Goal: Information Seeking & Learning: Find specific fact

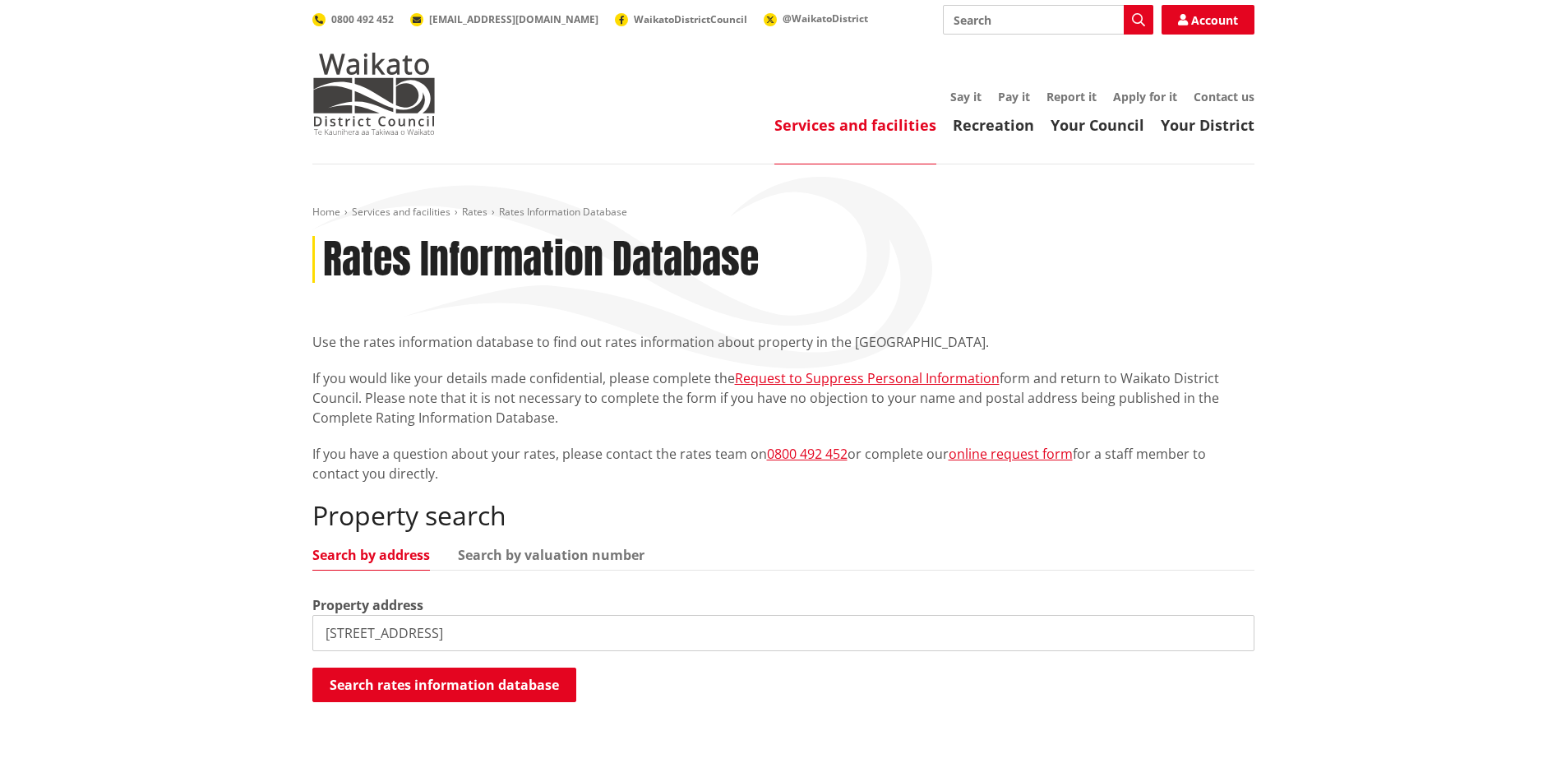
type input "9 taraheke drive"
click at [465, 704] on div "Search rates information database Searching..." at bounding box center [783, 686] width 942 height 37
click at [465, 670] on button "Search rates information database" at bounding box center [444, 685] width 264 height 35
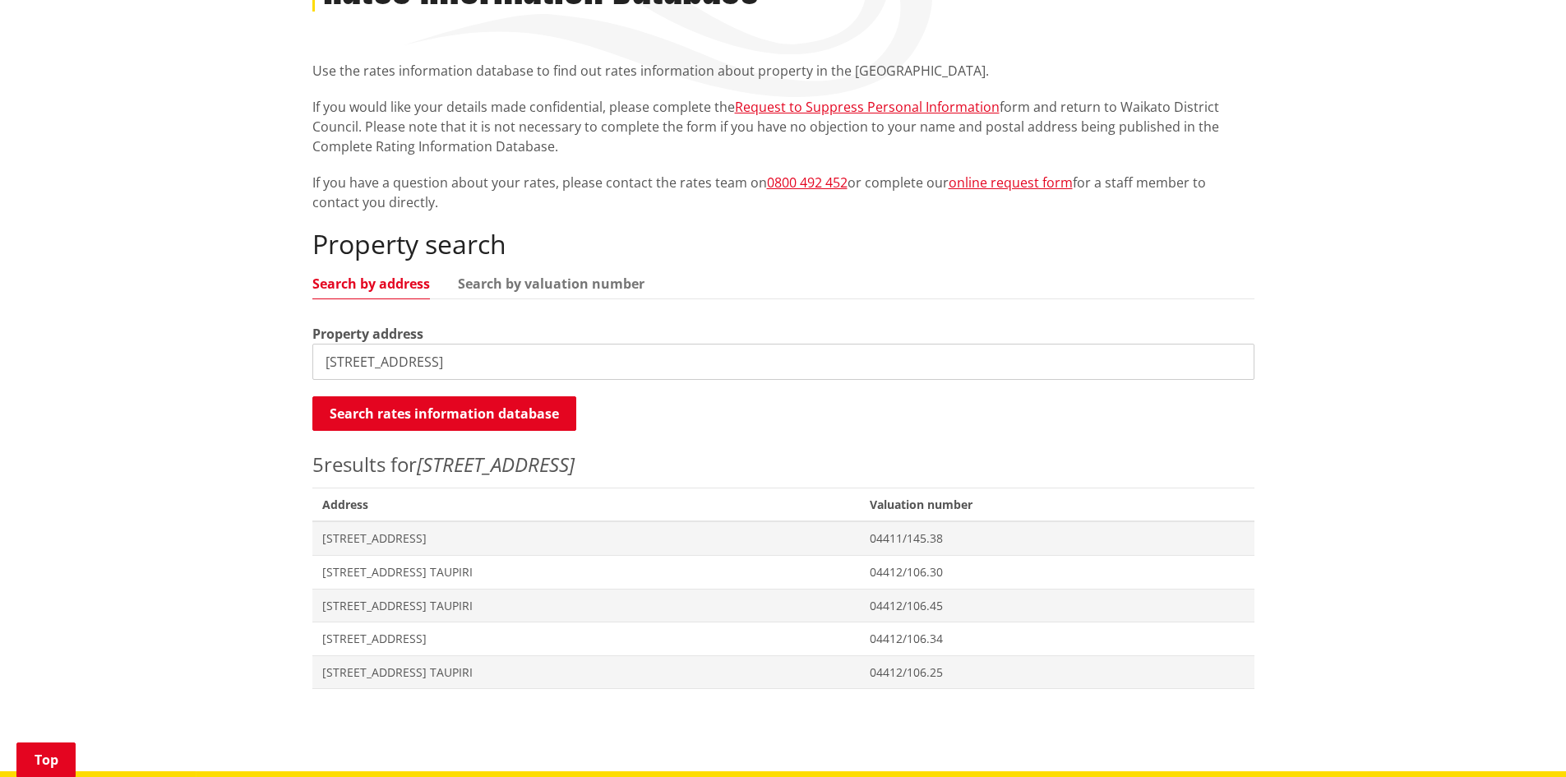
scroll to position [272, 0]
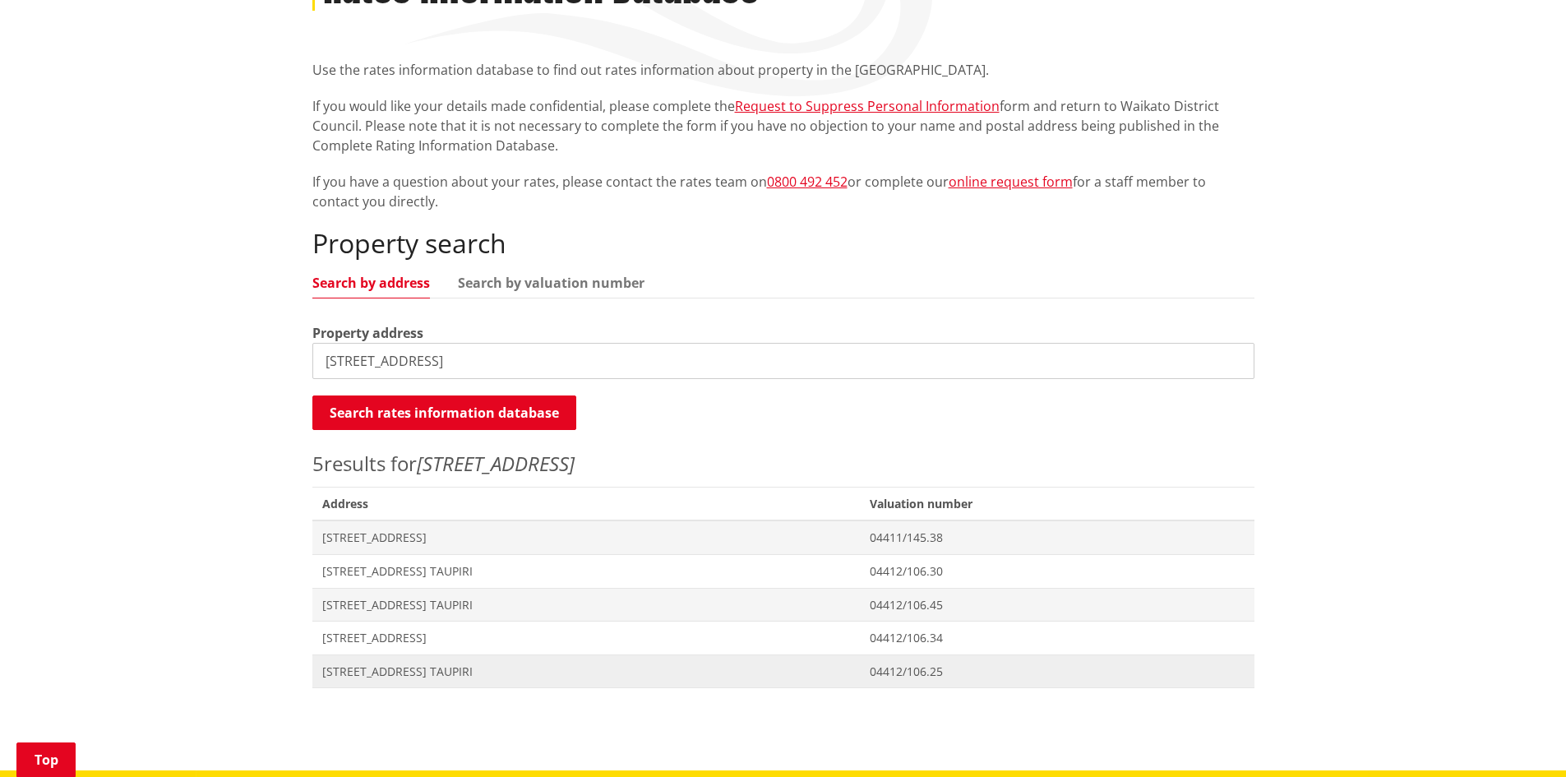
click at [471, 662] on span "Address 9 Taraheke Drive TAUPIRI" at bounding box center [586, 671] width 548 height 34
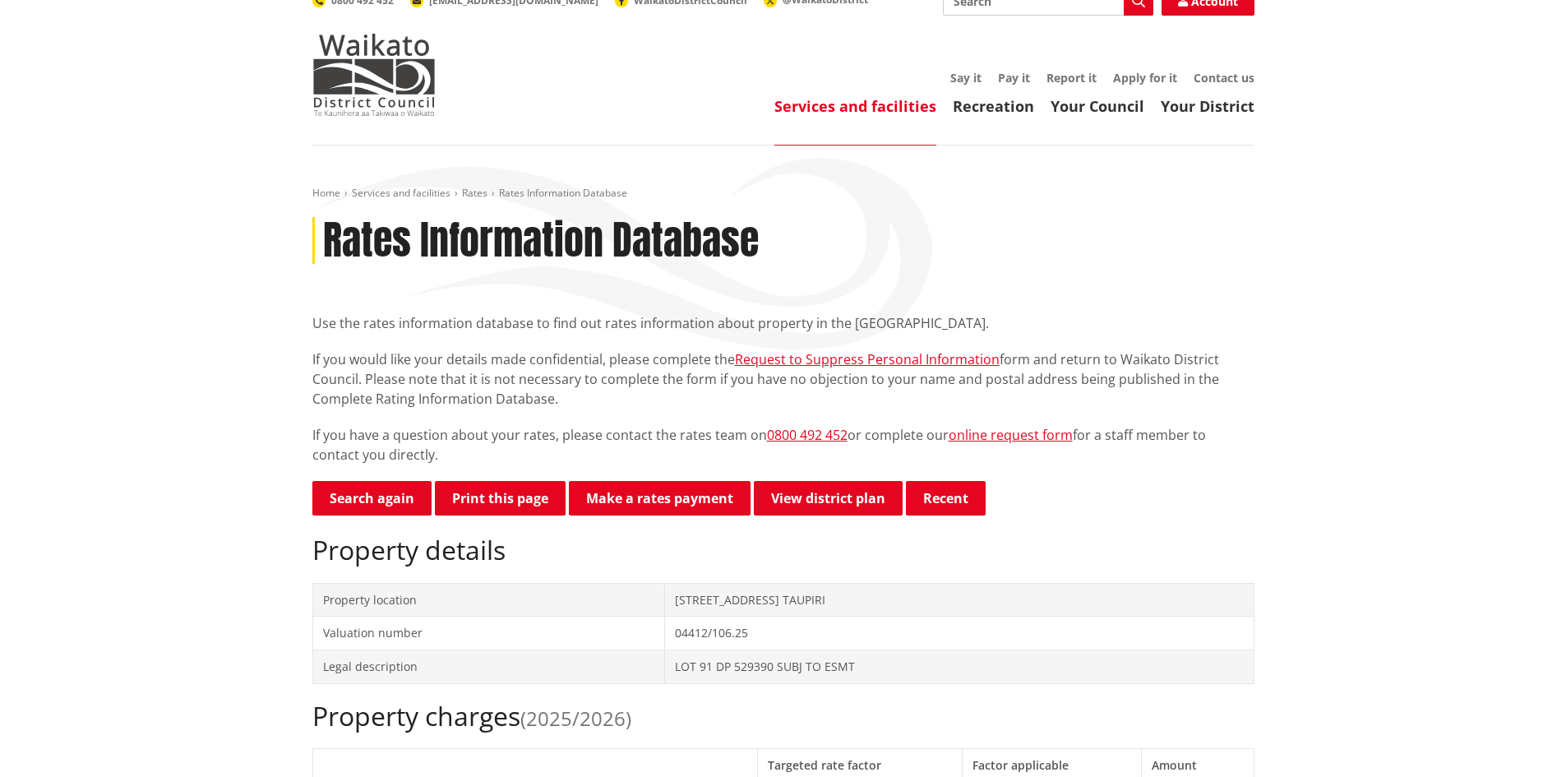
scroll to position [20, 0]
drag, startPoint x: 765, startPoint y: 635, endPoint x: 656, endPoint y: 638, distance: 109.4
click at [656, 638] on tr "Valuation number 04412/106.25" at bounding box center [782, 633] width 941 height 34
copy tr "04412/106.25"
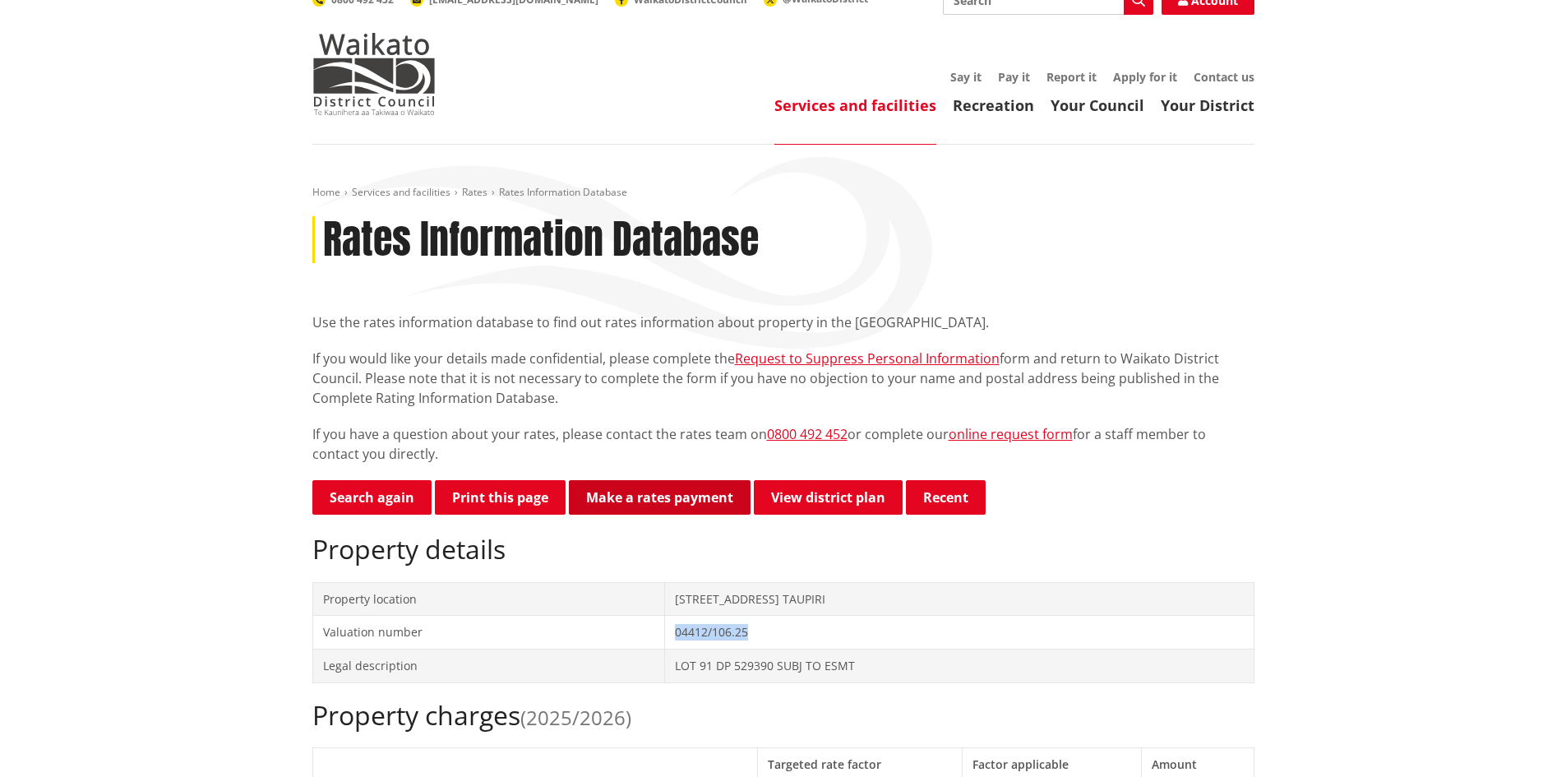
click at [710, 500] on link "Make a rates payment" at bounding box center [660, 497] width 182 height 35
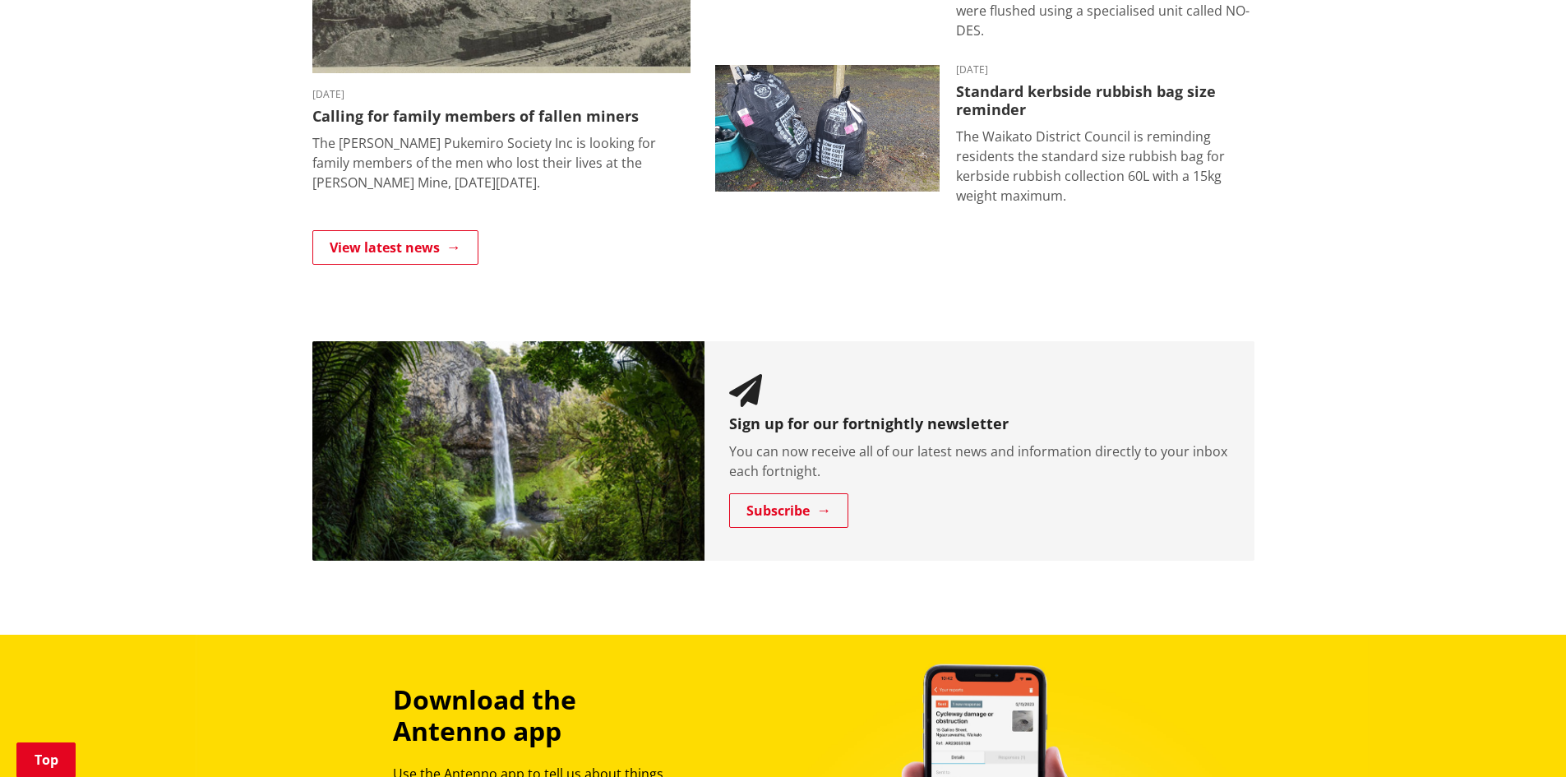
scroll to position [1287, 0]
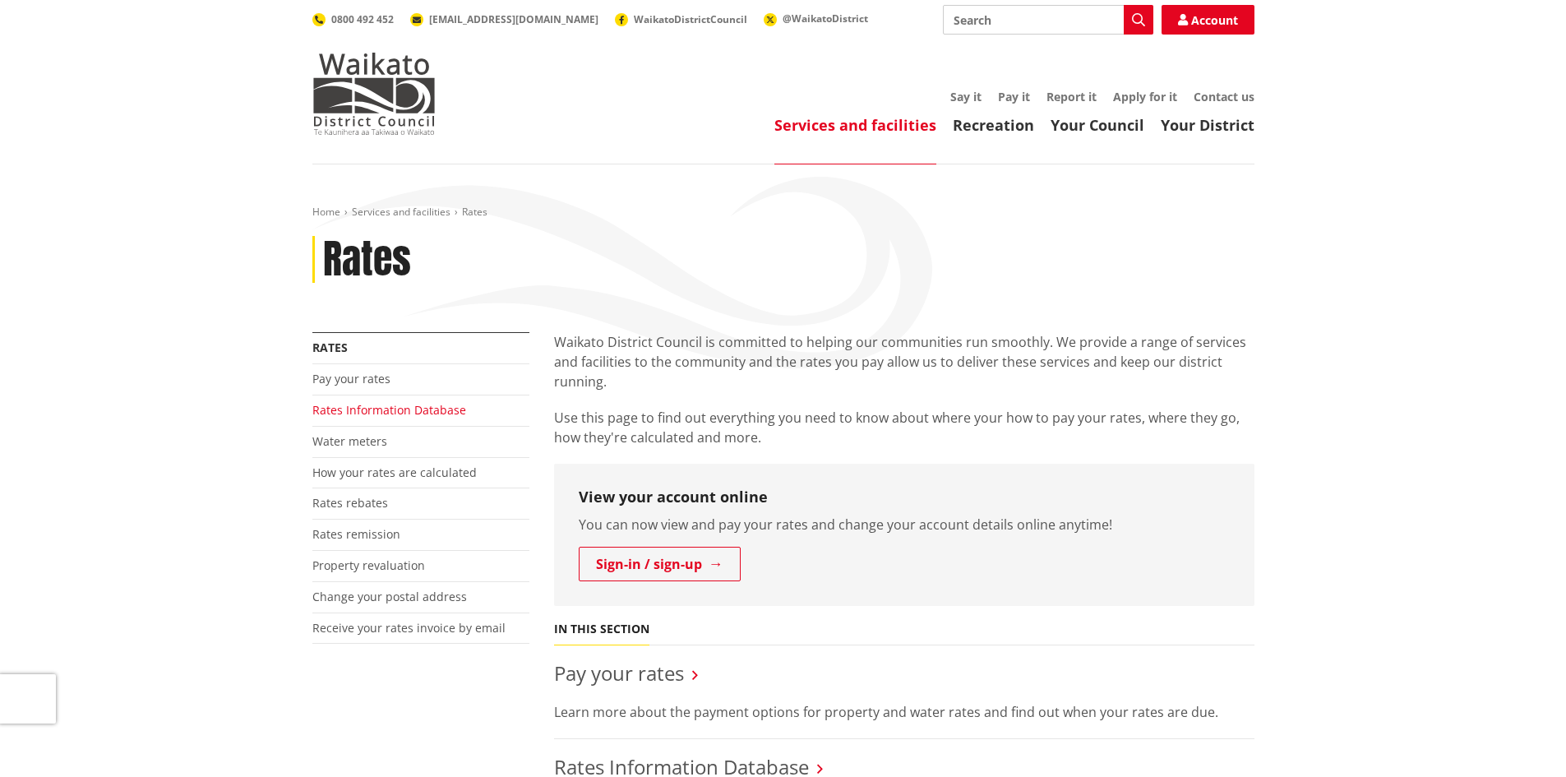
click at [423, 405] on link "Rates Information Database" at bounding box center [389, 410] width 154 height 16
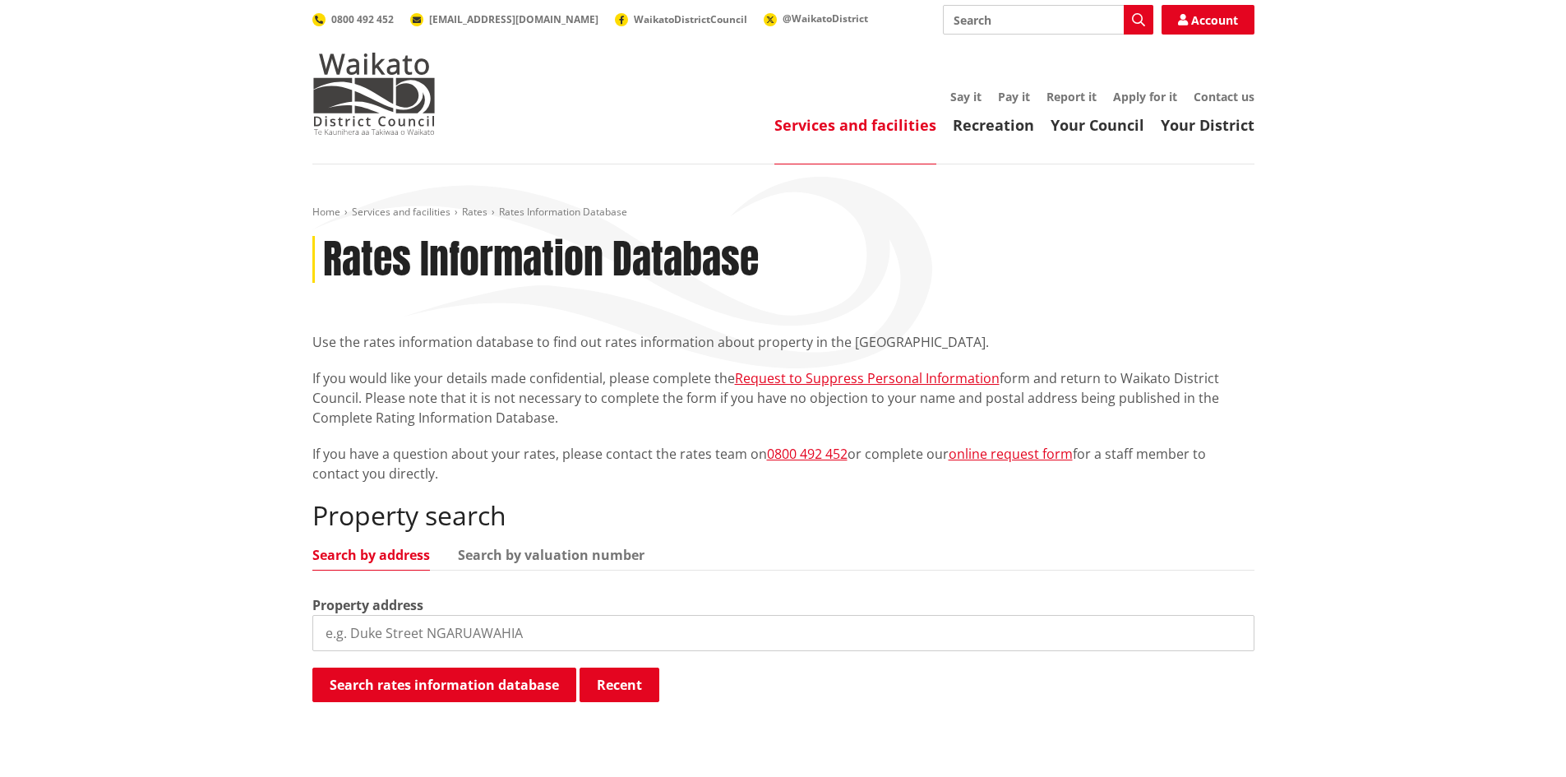
click at [477, 638] on input "search" at bounding box center [783, 633] width 942 height 36
type input "9 taraheke drive"
click at [518, 682] on button "Search rates information database" at bounding box center [444, 685] width 264 height 35
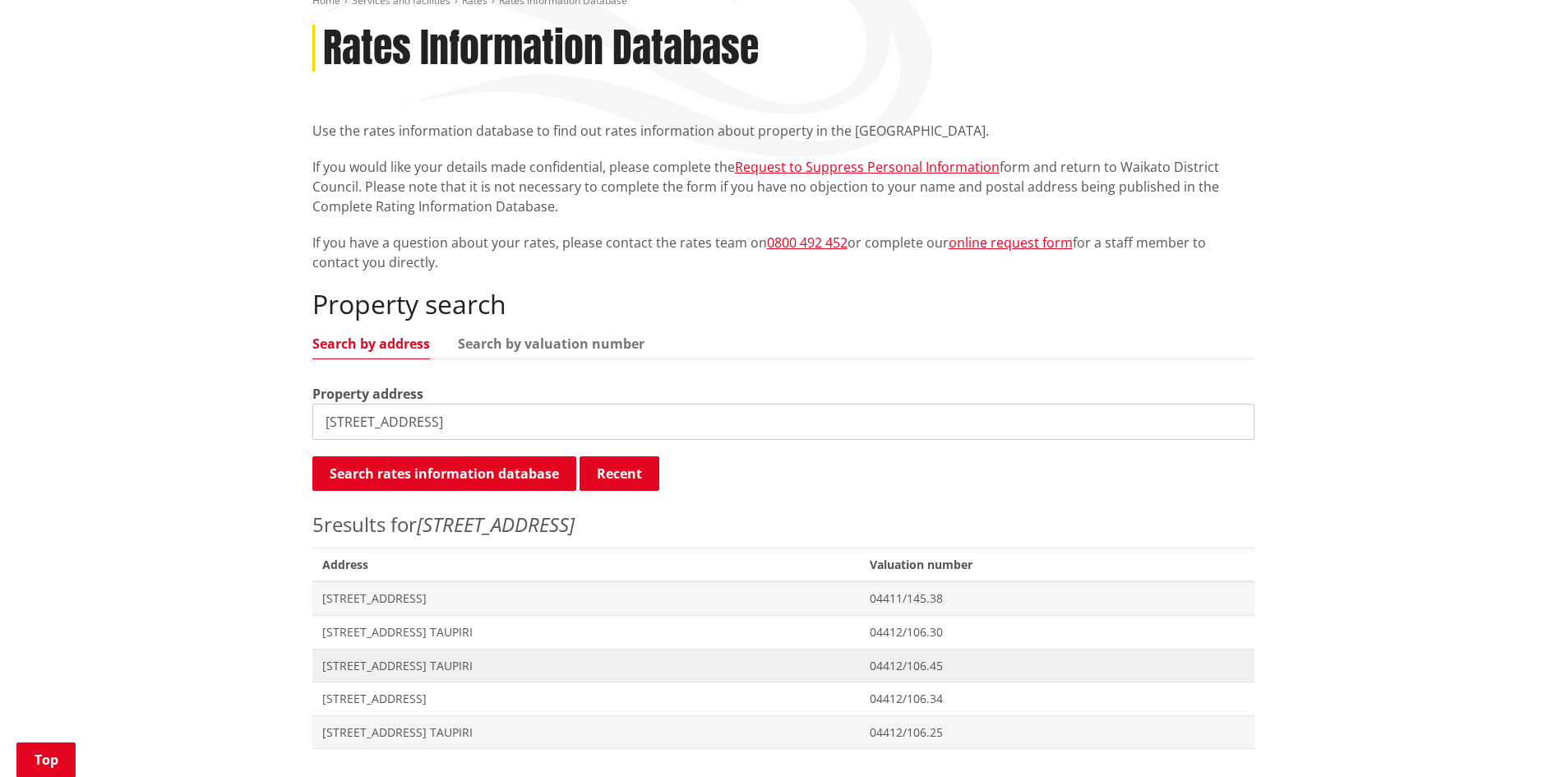
scroll to position [280, 0]
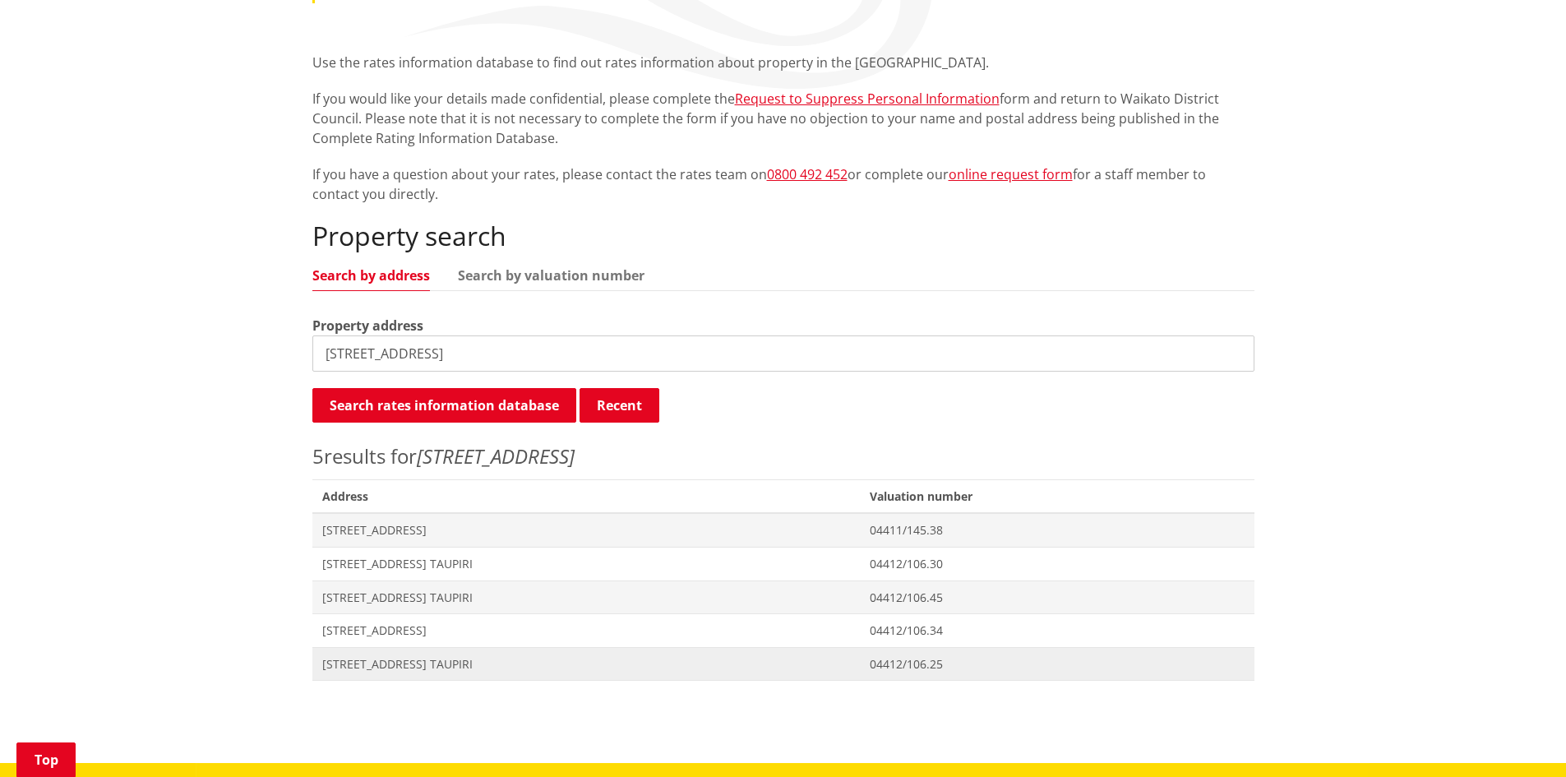
click at [505, 668] on span "[STREET_ADDRESS] TAUPIRI" at bounding box center [586, 664] width 528 height 16
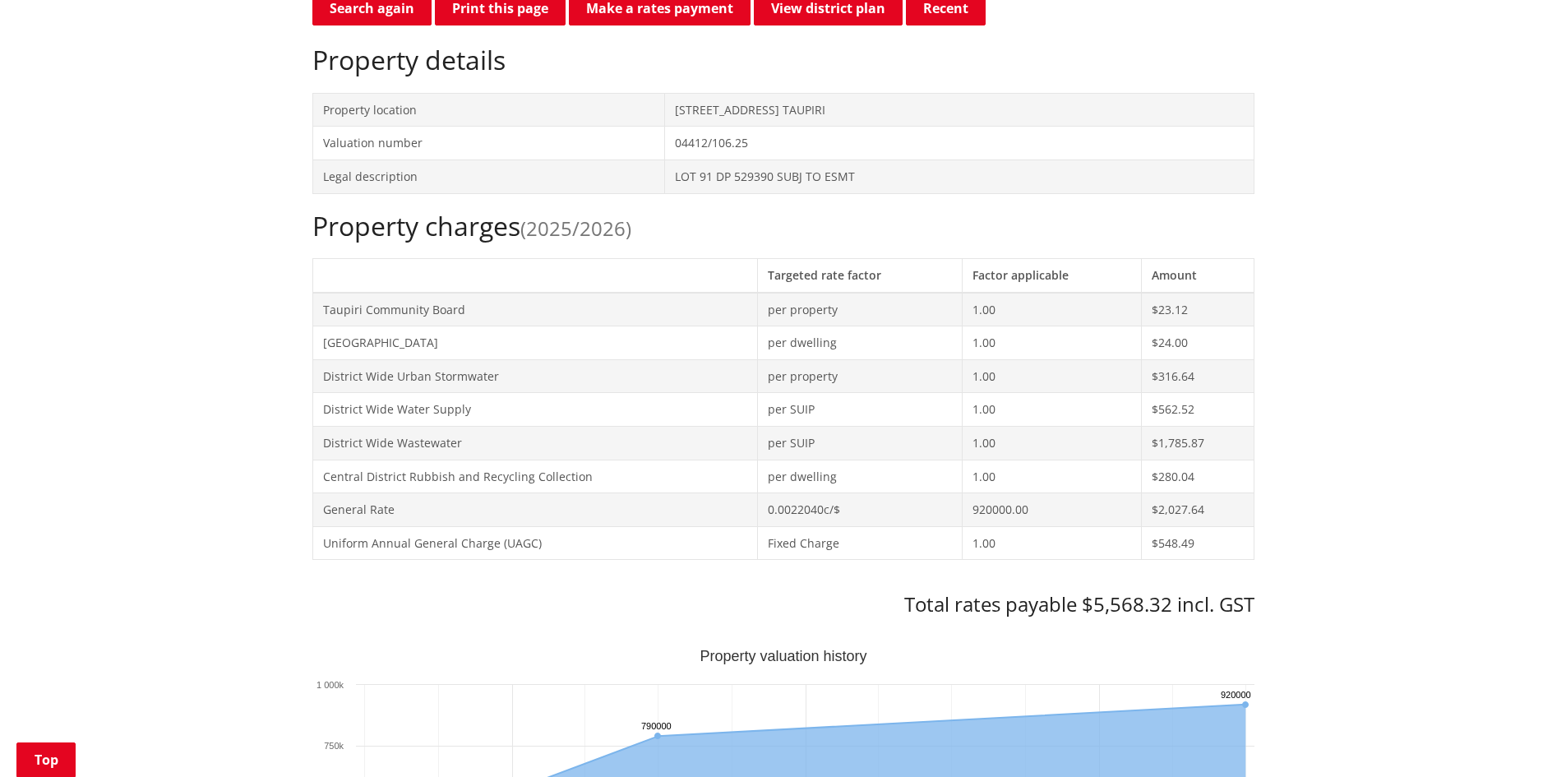
scroll to position [510, 0]
